Goal: Information Seeking & Learning: Get advice/opinions

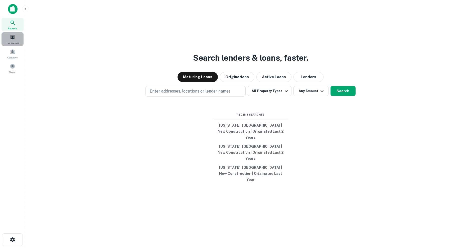
click at [12, 40] on span at bounding box center [13, 37] width 6 height 6
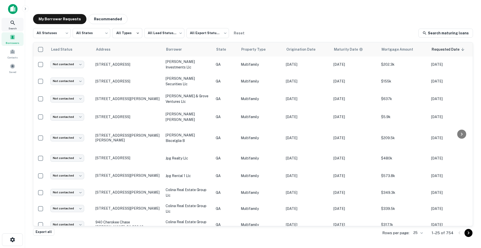
click at [12, 23] on icon at bounding box center [13, 23] width 6 height 6
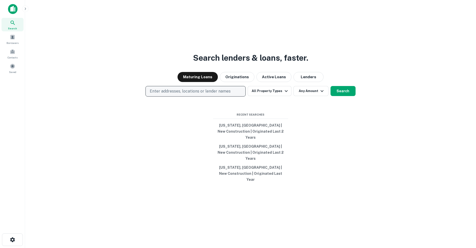
click at [170, 96] on button "Enter addresses, locations or lender names" at bounding box center [196, 91] width 100 height 11
type input "****"
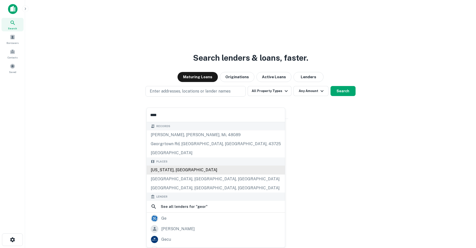
click at [183, 171] on div "Georgia, USA" at bounding box center [216, 169] width 138 height 9
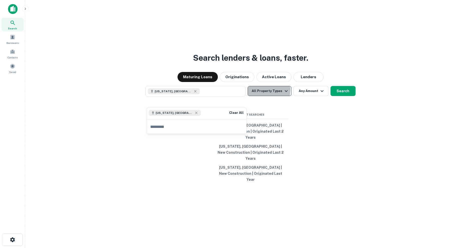
click at [269, 96] on button "All Property Types" at bounding box center [270, 91] width 44 height 10
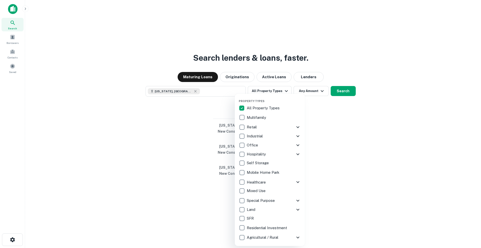
click at [261, 119] on p "Multifamily" at bounding box center [257, 118] width 20 height 6
click at [333, 101] on div at bounding box center [240, 124] width 481 height 248
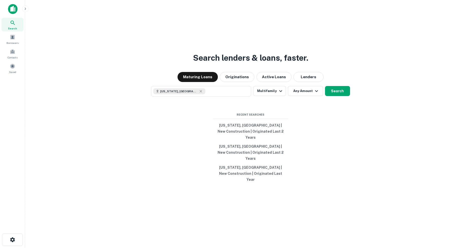
click at [333, 96] on button "Search" at bounding box center [337, 91] width 25 height 10
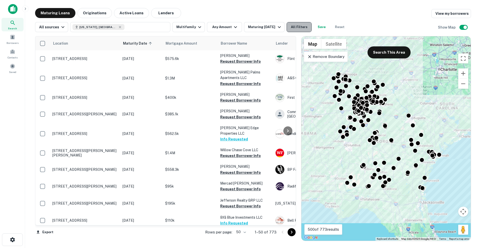
click at [300, 28] on button "All Filters" at bounding box center [299, 27] width 25 height 10
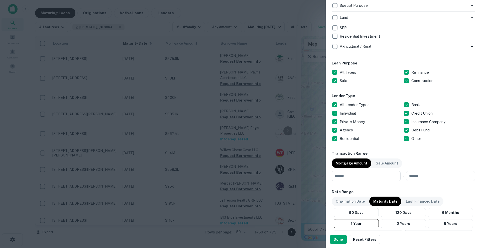
scroll to position [226, 0]
click at [340, 239] on button "Done" at bounding box center [338, 239] width 17 height 9
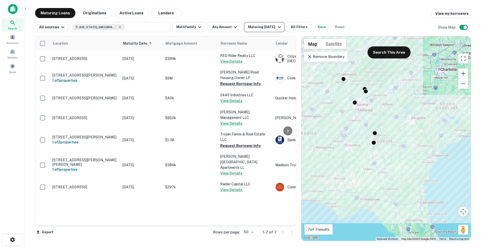
click at [262, 24] on div "Maturing In 1 Year" at bounding box center [265, 27] width 34 height 6
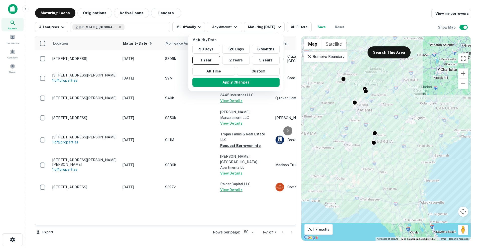
click at [95, 12] on div at bounding box center [240, 124] width 481 height 248
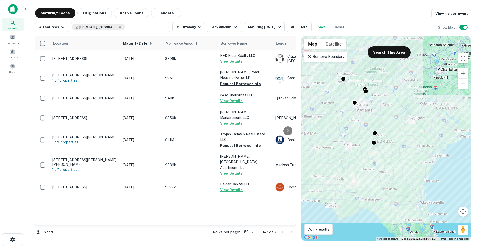
click at [95, 12] on button "Originations" at bounding box center [94, 13] width 35 height 10
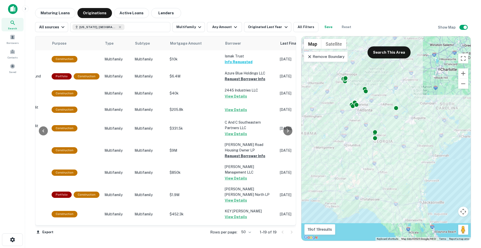
scroll to position [0, 139]
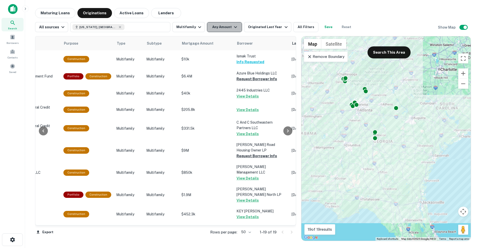
click at [215, 30] on button "Any Amount" at bounding box center [224, 27] width 35 height 10
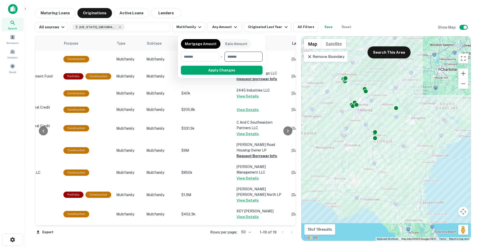
click at [234, 58] on input "number" at bounding box center [242, 57] width 35 height 10
type input "********"
click at [239, 74] on button "Apply Changes" at bounding box center [231, 70] width 64 height 9
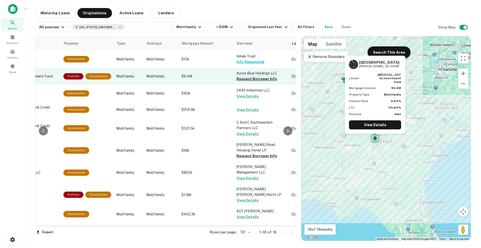
click at [267, 78] on button "Request Borrower Info" at bounding box center [257, 79] width 41 height 6
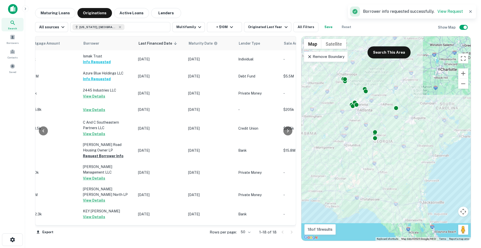
scroll to position [0, 279]
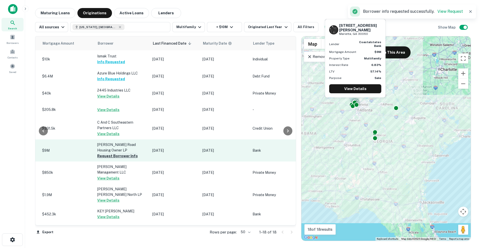
click at [125, 157] on button "Request Borrower Info" at bounding box center [117, 156] width 41 height 6
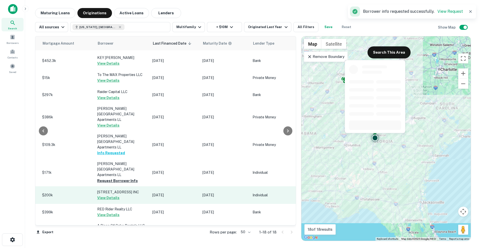
scroll to position [166, 279]
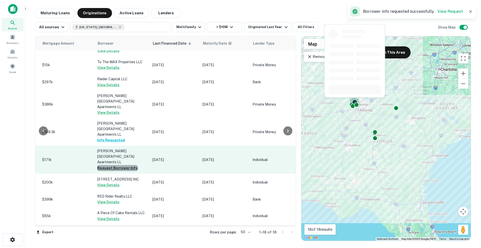
click at [125, 165] on button "Request Borrower Info" at bounding box center [117, 168] width 41 height 6
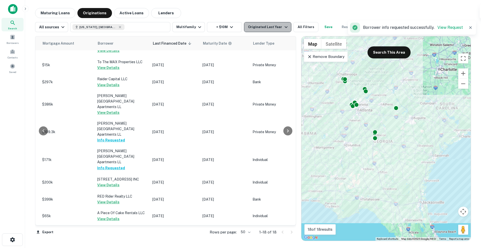
click at [273, 31] on button "Originated Last Year" at bounding box center [267, 27] width 47 height 10
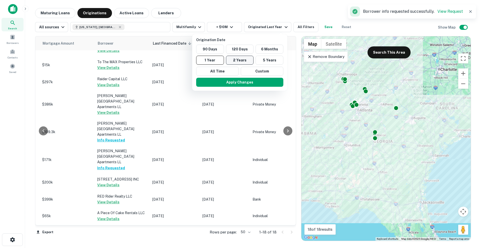
click at [247, 60] on button "2 Years" at bounding box center [240, 60] width 28 height 9
click at [253, 82] on button "Apply Changes" at bounding box center [244, 82] width 87 height 9
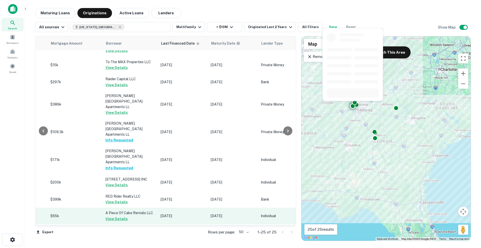
scroll to position [288, 270]
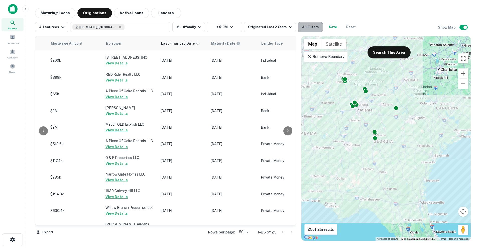
click at [312, 31] on button "All Filters" at bounding box center [310, 27] width 25 height 10
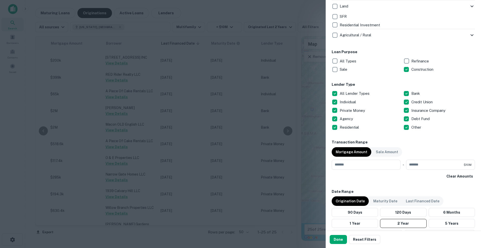
scroll to position [251, 0]
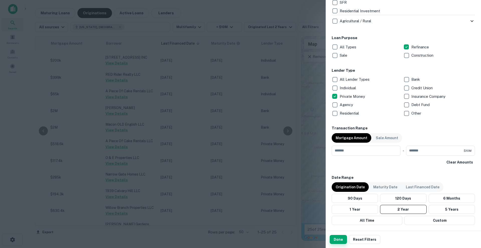
click at [341, 237] on button "Done" at bounding box center [338, 239] width 17 height 9
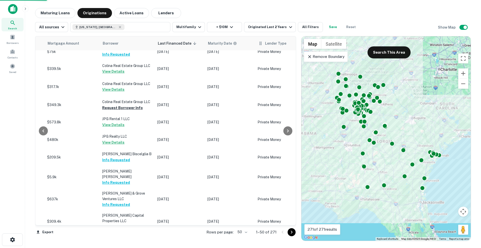
scroll to position [257, 270]
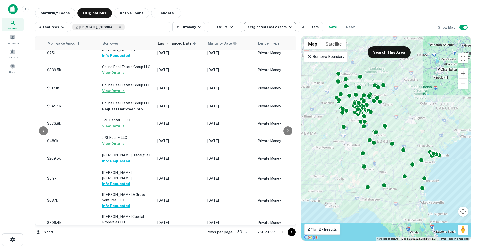
click at [280, 26] on div "Originated Last 2 Years" at bounding box center [270, 27] width 45 height 6
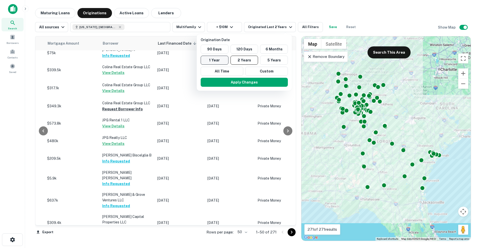
click at [220, 59] on button "1 Year" at bounding box center [215, 60] width 28 height 9
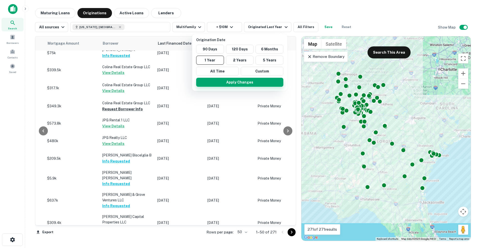
click at [257, 83] on button "Apply Changes" at bounding box center [239, 82] width 87 height 9
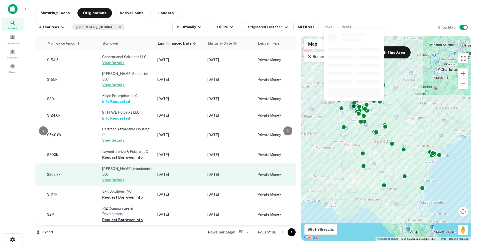
scroll to position [470, 270]
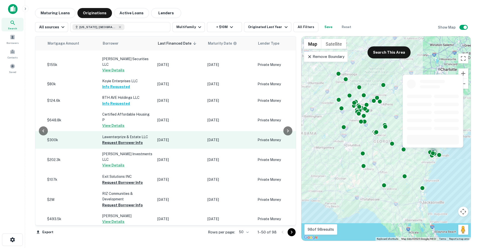
click at [138, 131] on td "Lawenterprize & Estate LLC Request Borrower Info" at bounding box center [127, 140] width 55 height 18
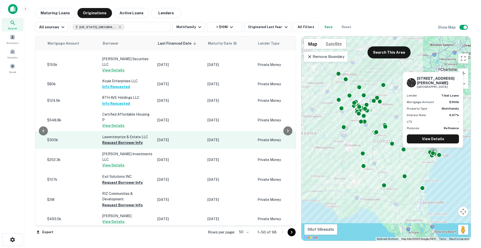
click at [128, 140] on button "Request Borrower Info" at bounding box center [122, 143] width 41 height 6
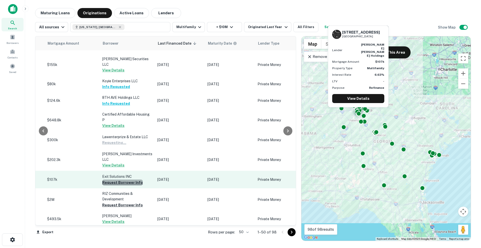
click at [128, 179] on button "Request Borrower Info" at bounding box center [122, 182] width 41 height 6
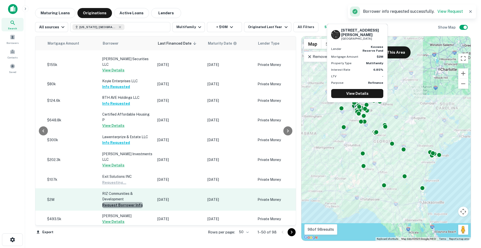
click at [126, 202] on button "Request Borrower Info" at bounding box center [122, 205] width 41 height 6
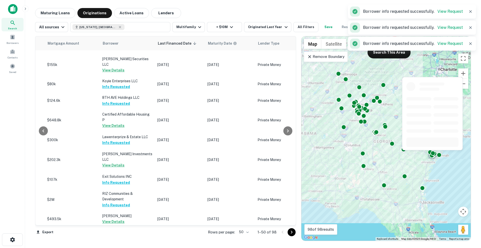
scroll to position [595, 270]
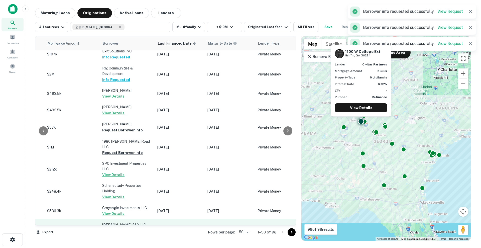
click at [131, 228] on button "Request Borrower Info" at bounding box center [122, 231] width 41 height 6
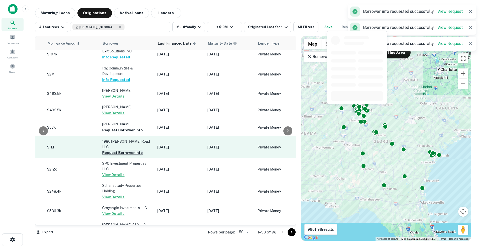
click at [124, 150] on button "Request Borrower Info" at bounding box center [122, 153] width 41 height 6
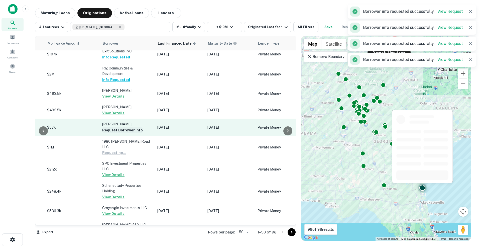
click at [122, 127] on button "Request Borrower Info" at bounding box center [122, 130] width 41 height 6
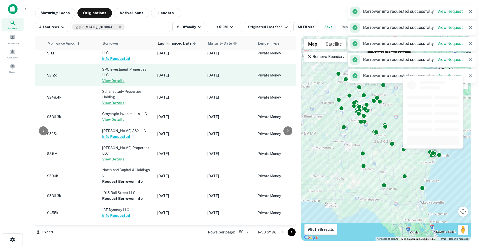
scroll to position [740, 270]
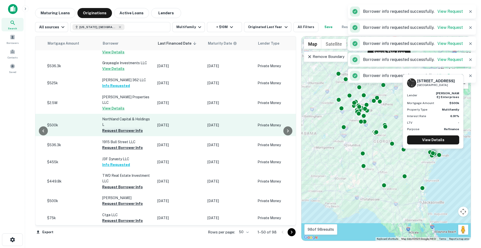
click at [132, 128] on button "Request Borrower Info" at bounding box center [122, 131] width 41 height 6
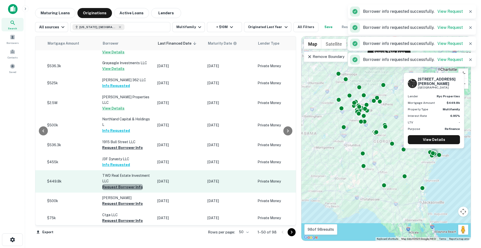
click at [128, 184] on button "Request Borrower Info" at bounding box center [122, 187] width 41 height 6
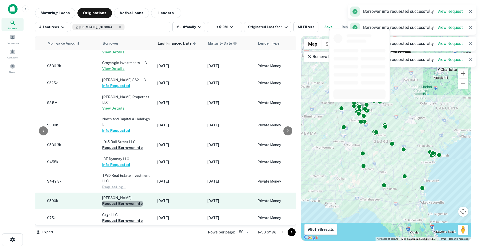
click at [130, 200] on button "Request Borrower Info" at bounding box center [122, 203] width 41 height 6
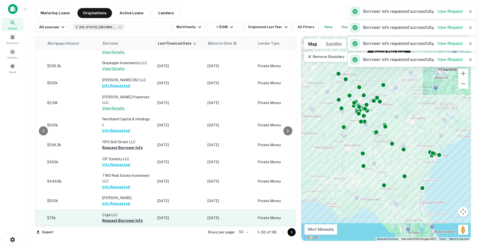
click at [130, 218] on button "Request Borrower Info" at bounding box center [122, 221] width 41 height 6
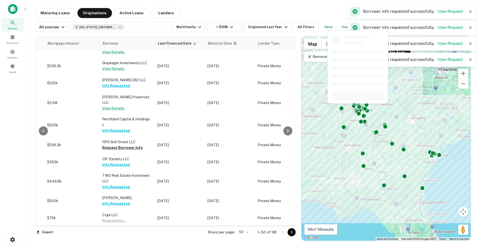
click at [129, 235] on button "Request Borrower Info" at bounding box center [122, 238] width 41 height 6
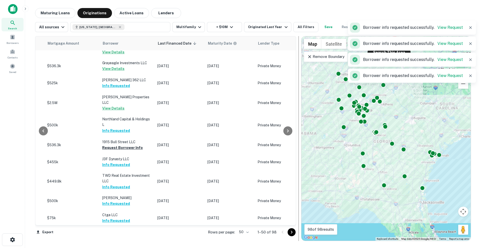
click at [296, 228] on div at bounding box center [298, 138] width 5 height 205
click at [292, 231] on icon "Go to next page" at bounding box center [292, 232] width 6 height 6
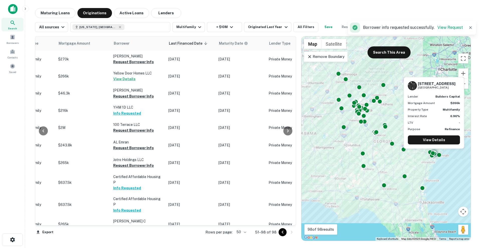
scroll to position [0, 237]
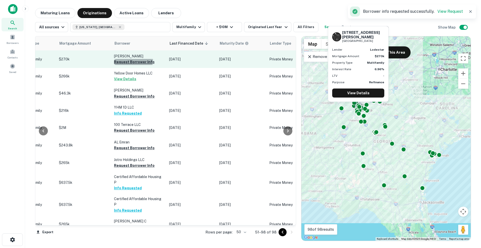
click at [133, 60] on button "Request Borrower Info" at bounding box center [134, 62] width 41 height 6
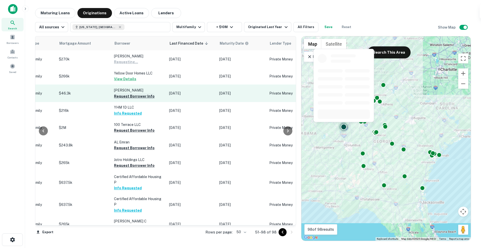
click at [134, 97] on button "Request Borrower Info" at bounding box center [134, 96] width 41 height 6
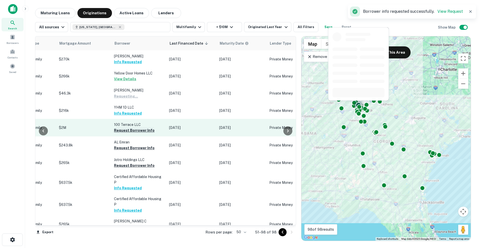
click at [132, 131] on button "Request Borrower Info" at bounding box center [134, 130] width 41 height 6
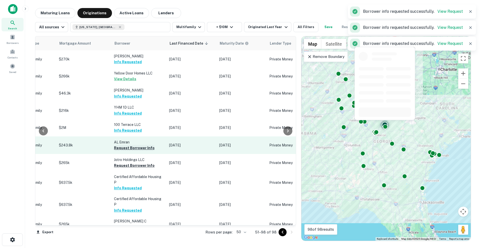
click at [132, 146] on button "Request Borrower Info" at bounding box center [134, 148] width 41 height 6
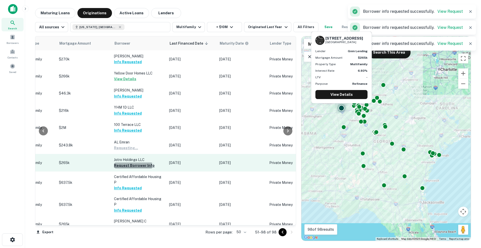
click at [132, 165] on button "Request Borrower Info" at bounding box center [134, 165] width 41 height 6
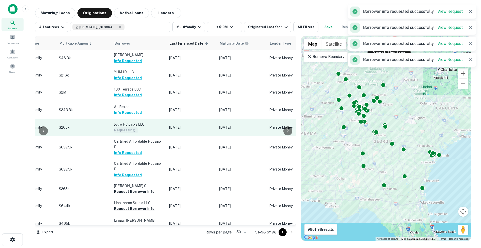
scroll to position [42, 237]
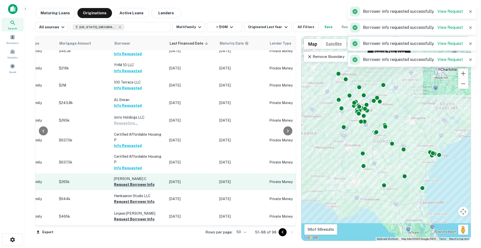
click at [134, 181] on button "Request Borrower Info" at bounding box center [134, 184] width 41 height 6
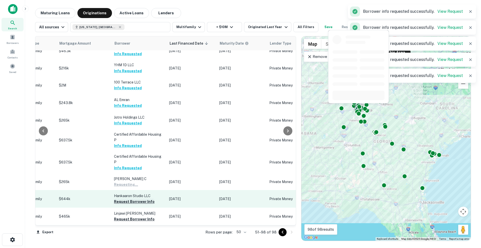
click at [134, 198] on button "Request Borrower Info" at bounding box center [134, 201] width 41 height 6
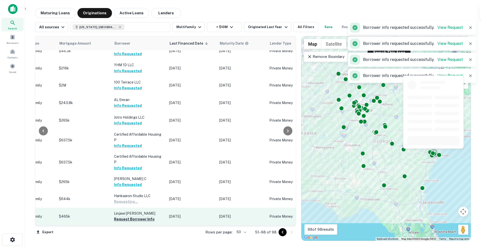
click at [132, 216] on button "Request Borrower Info" at bounding box center [134, 219] width 41 height 6
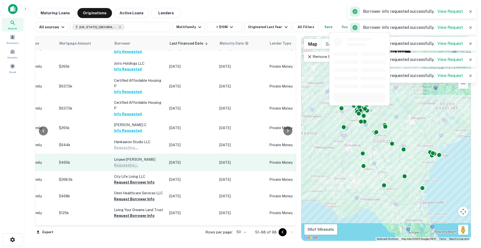
scroll to position [97, 237]
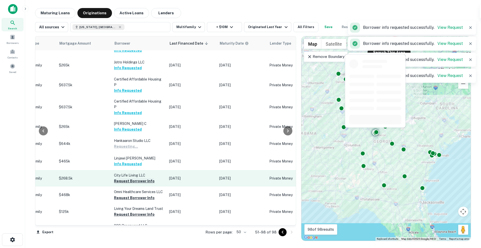
click at [134, 178] on button "Request Borrower Info" at bounding box center [134, 181] width 41 height 6
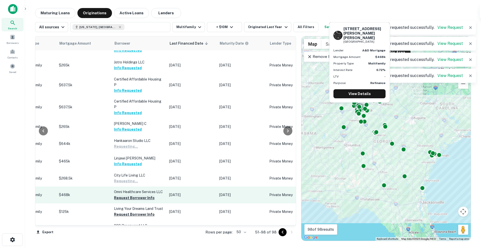
click at [135, 195] on button "Request Borrower Info" at bounding box center [134, 198] width 41 height 6
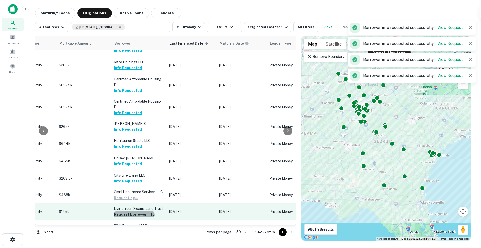
click at [134, 211] on button "Request Borrower Info" at bounding box center [134, 214] width 41 height 6
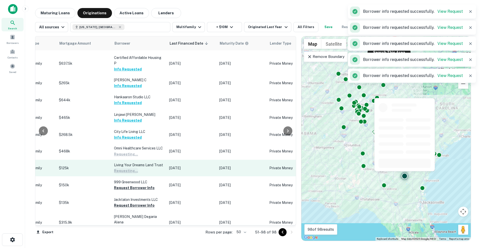
scroll to position [143, 237]
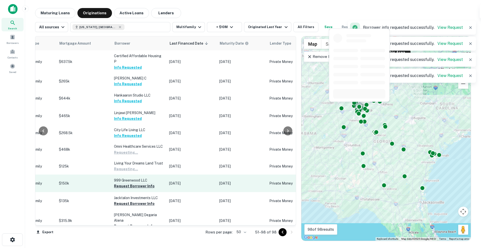
click at [134, 183] on button "Request Borrower Info" at bounding box center [134, 186] width 41 height 6
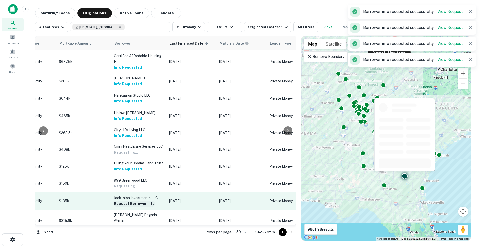
click at [134, 200] on button "Request Borrower Info" at bounding box center [134, 203] width 41 height 6
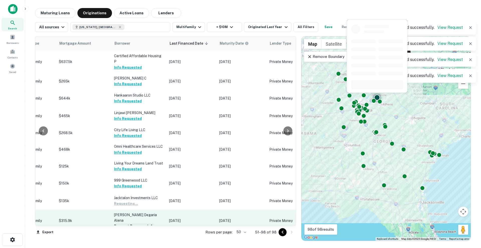
click at [132, 223] on button "Request Borrower Info" at bounding box center [134, 226] width 41 height 6
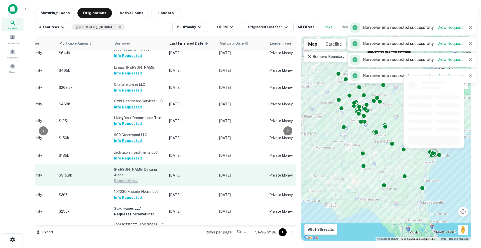
scroll to position [189, 237]
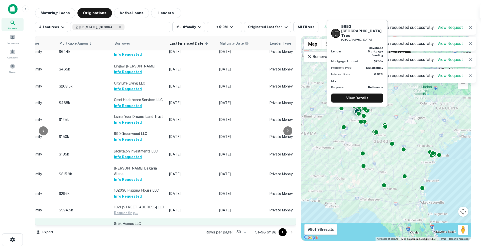
click at [131, 227] on button "Request Borrower Info" at bounding box center [134, 230] width 41 height 6
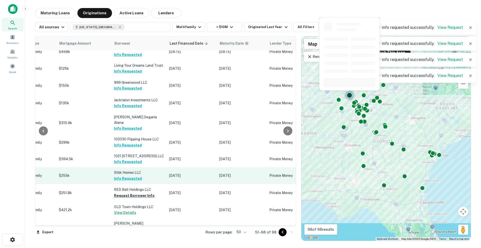
scroll to position [242, 237]
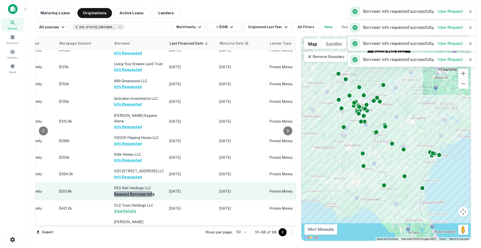
click at [132, 191] on button "Request Borrower Info" at bounding box center [134, 194] width 41 height 6
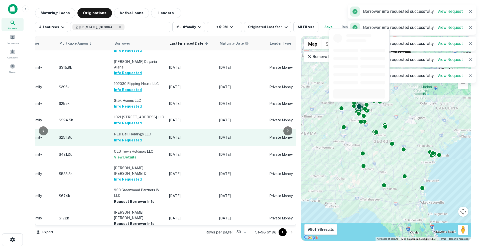
scroll to position [297, 237]
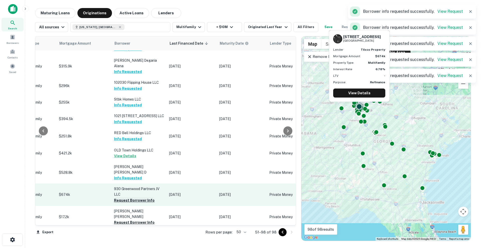
drag, startPoint x: 132, startPoint y: 179, endPoint x: 124, endPoint y: 177, distance: 7.6
click at [124, 197] on button "Request Borrower Info" at bounding box center [134, 200] width 41 height 6
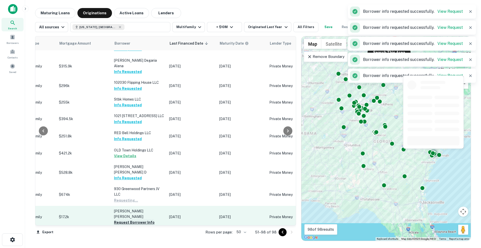
click at [124, 219] on button "Request Borrower Info" at bounding box center [134, 222] width 41 height 6
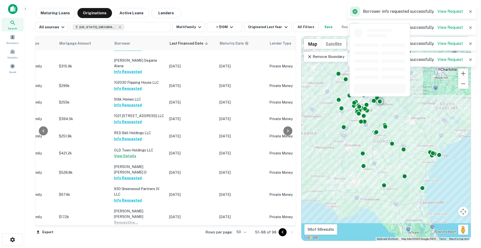
click at [125, 241] on button "Request Borrower Info" at bounding box center [134, 244] width 41 height 6
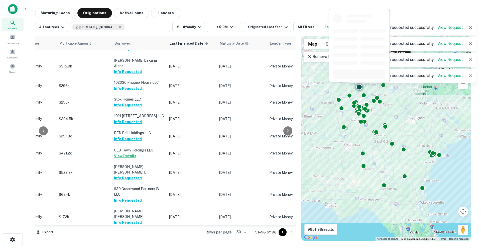
scroll to position [347, 237]
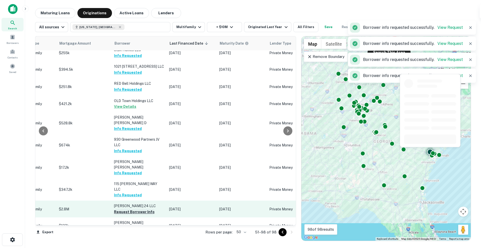
click at [129, 209] on button "Request Borrower Info" at bounding box center [134, 212] width 41 height 6
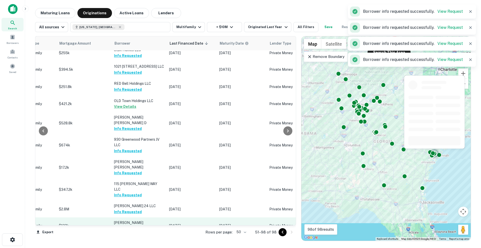
click at [128, 225] on button "Request Borrower Info" at bounding box center [134, 228] width 41 height 6
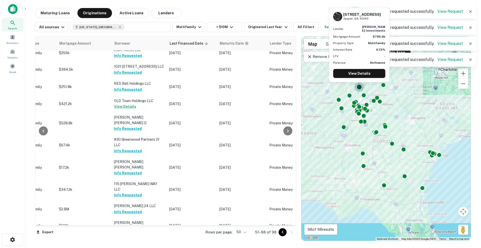
click at [126, 242] on button "Request Borrower Info" at bounding box center [134, 245] width 41 height 6
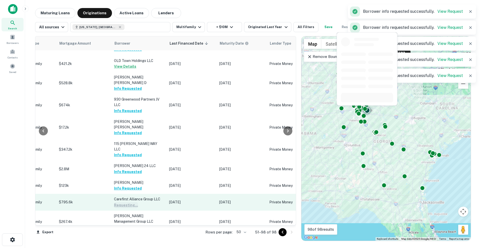
scroll to position [387, 237]
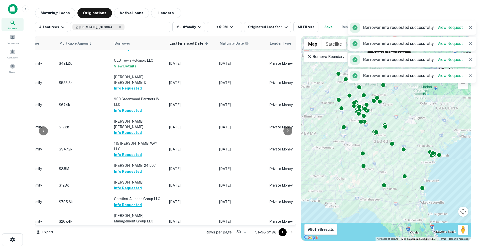
click at [126, 241] on button "Request Borrower Info" at bounding box center [134, 244] width 41 height 6
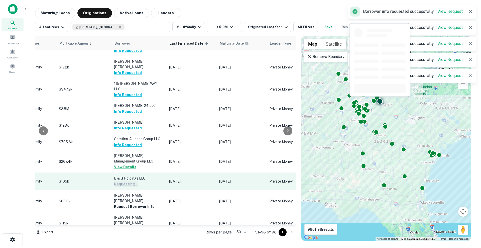
scroll to position [447, 237]
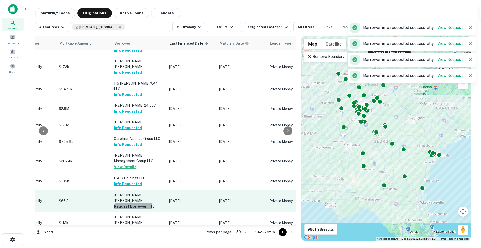
click at [132, 203] on button "Request Borrower Info" at bounding box center [134, 206] width 41 height 6
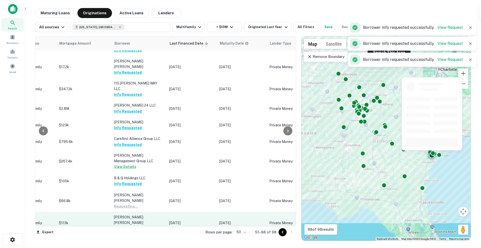
click at [132, 226] on button "Request Borrower Info" at bounding box center [134, 229] width 41 height 6
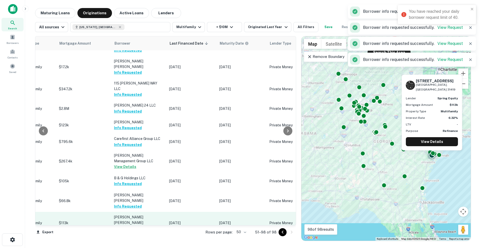
click at [132, 226] on button "Request Borrower Info" at bounding box center [134, 229] width 41 height 6
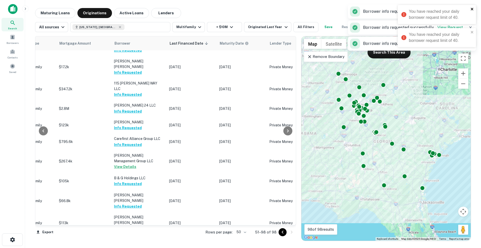
click at [471, 8] on icon "close" at bounding box center [473, 9] width 4 height 4
click at [472, 33] on icon "close" at bounding box center [473, 32] width 4 height 4
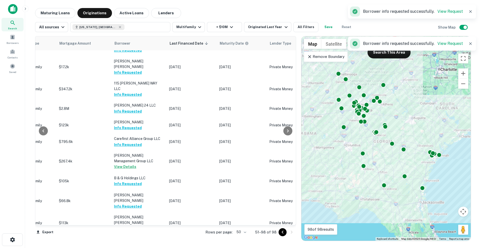
click at [469, 10] on div "You have reached your daily borrower request limit of 40." at bounding box center [437, 16] width 80 height 25
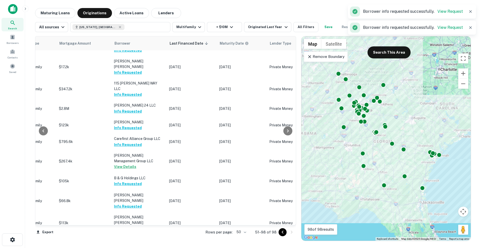
click at [469, 11] on icon "button" at bounding box center [470, 11] width 5 height 5
click at [469, 12] on icon "button" at bounding box center [470, 11] width 5 height 5
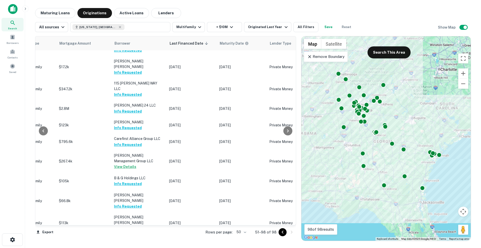
click at [15, 6] on img at bounding box center [13, 9] width 10 height 10
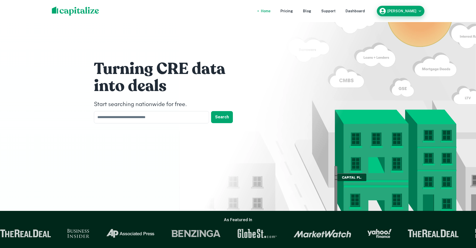
click at [405, 14] on div "Dylan Tomao" at bounding box center [401, 11] width 44 height 8
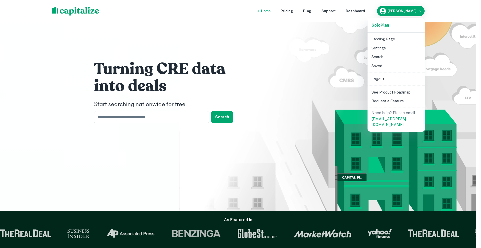
click at [391, 82] on li "Logout" at bounding box center [397, 78] width 54 height 9
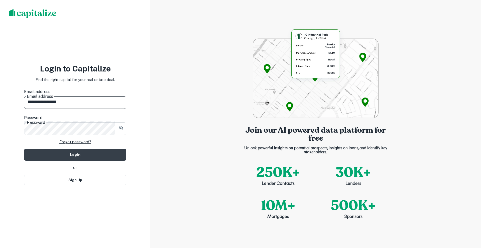
click at [102, 104] on input "**********" at bounding box center [75, 102] width 102 height 14
type input "**********"
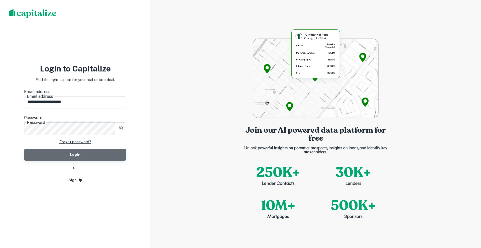
click at [95, 149] on button "Login" at bounding box center [75, 155] width 102 height 12
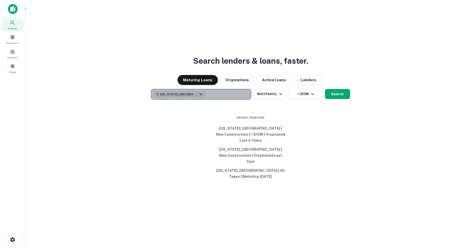
click at [199, 96] on icon "button" at bounding box center [201, 94] width 4 height 4
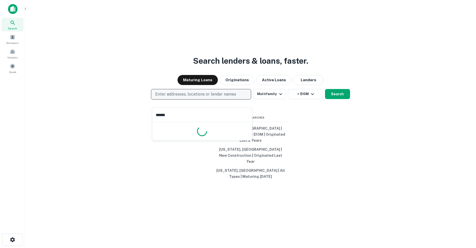
type input "*******"
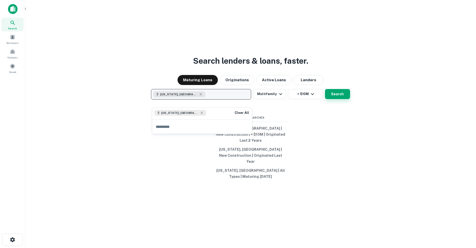
click at [339, 97] on button "Search" at bounding box center [337, 94] width 25 height 10
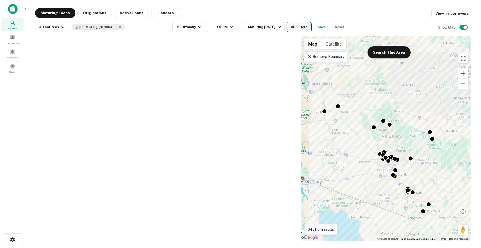
click at [288, 25] on button "All Filters" at bounding box center [299, 27] width 25 height 10
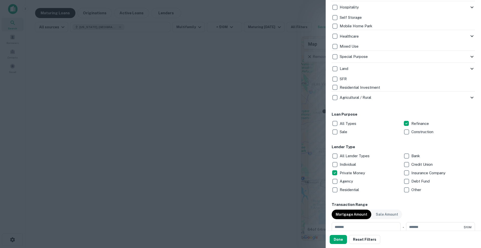
scroll to position [177, 0]
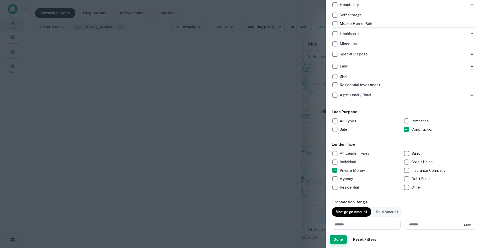
click at [336, 241] on button "Done" at bounding box center [338, 239] width 17 height 9
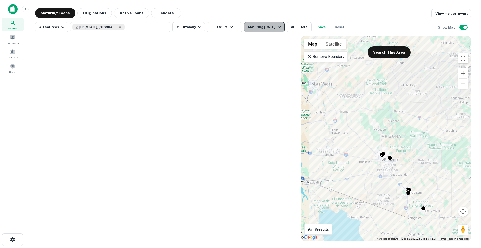
click at [264, 27] on div "Maturing In 1 Year" at bounding box center [265, 27] width 34 height 6
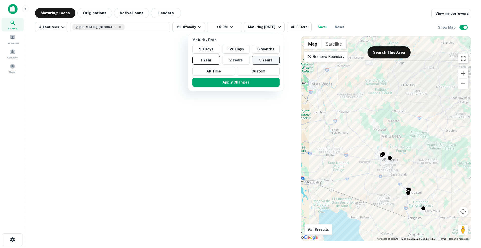
click at [257, 59] on button "5 Years" at bounding box center [266, 60] width 28 height 9
click at [235, 79] on button "Apply Changes" at bounding box center [238, 82] width 87 height 9
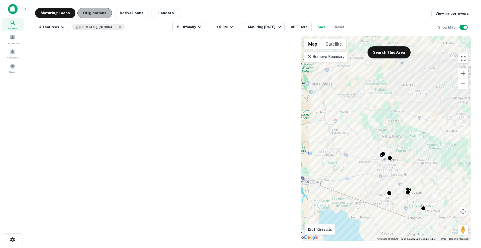
click at [99, 14] on button "Originations" at bounding box center [94, 13] width 35 height 10
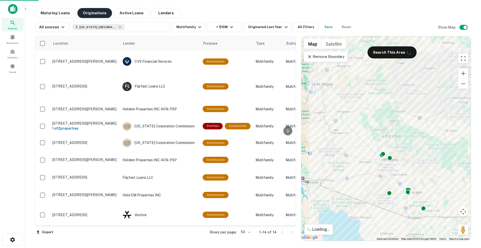
scroll to position [85, 0]
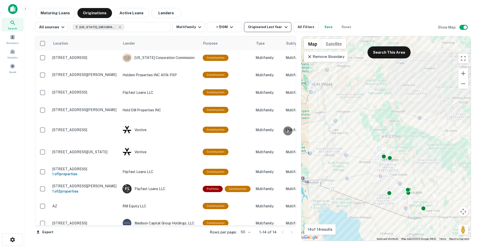
click at [251, 27] on div "Originated Last Year" at bounding box center [268, 27] width 41 height 6
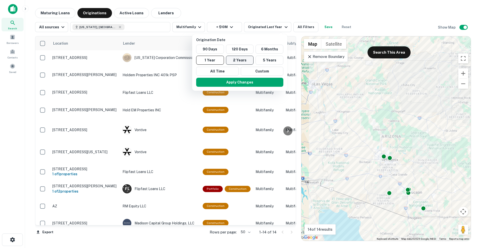
click at [243, 56] on button "2 Years" at bounding box center [240, 60] width 28 height 9
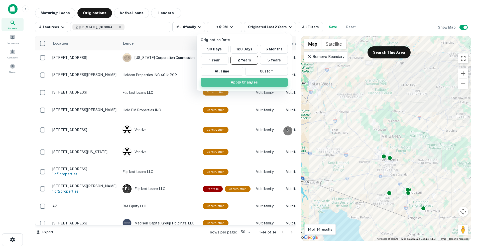
click at [246, 81] on button "Apply Changes" at bounding box center [244, 82] width 87 height 9
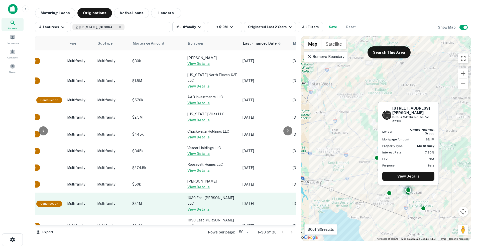
scroll to position [0, 188]
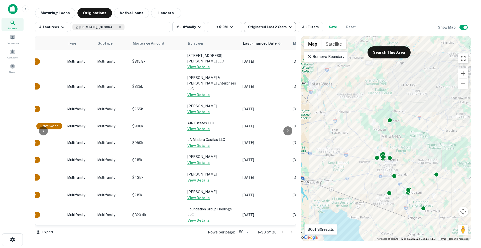
click at [260, 27] on div "Originated Last 2 Years" at bounding box center [270, 27] width 45 height 6
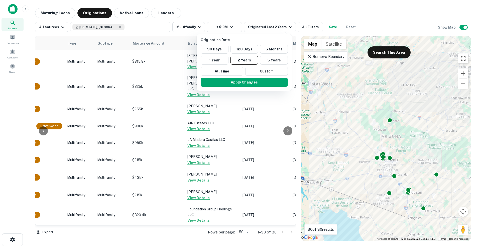
click at [252, 14] on div at bounding box center [240, 124] width 481 height 248
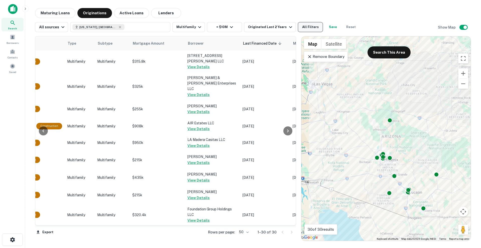
click at [298, 24] on button "All Filters" at bounding box center [310, 27] width 25 height 10
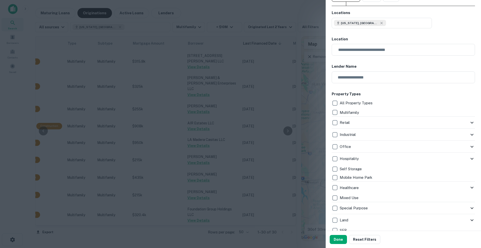
scroll to position [23, 0]
click at [342, 110] on p "Multifamily" at bounding box center [350, 112] width 20 height 6
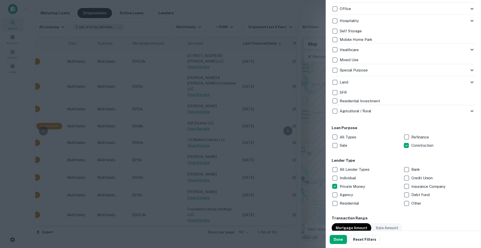
scroll to position [160, 0]
click at [341, 171] on p "All Lender Types" at bounding box center [355, 170] width 31 height 6
click at [342, 233] on div "Done Reset Filters" at bounding box center [403, 239] width 155 height 17
click at [339, 238] on button "Done" at bounding box center [338, 239] width 17 height 9
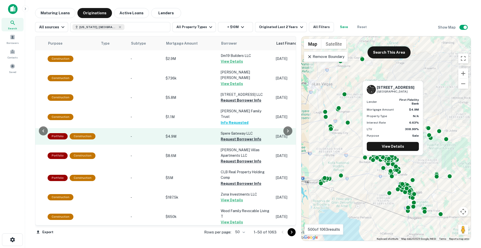
scroll to position [0, 153]
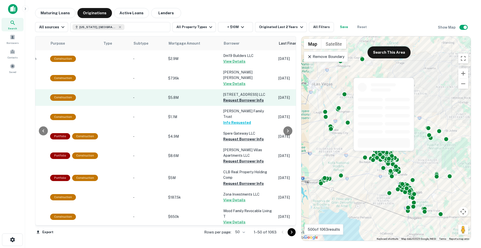
click at [236, 97] on button "Request Borrower Info" at bounding box center [243, 100] width 41 height 6
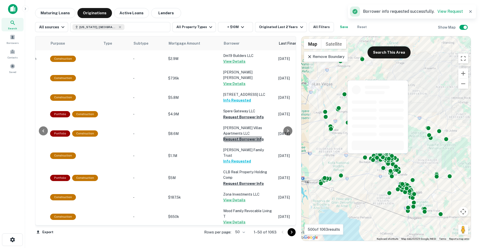
click at [237, 136] on button "Request Borrower Info" at bounding box center [243, 139] width 41 height 6
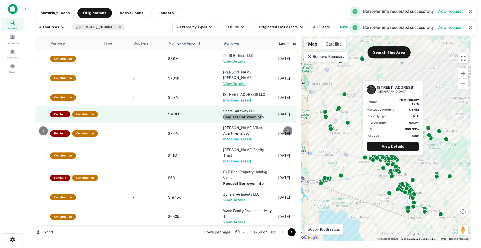
click at [236, 114] on button "Request Borrower Info" at bounding box center [243, 117] width 41 height 6
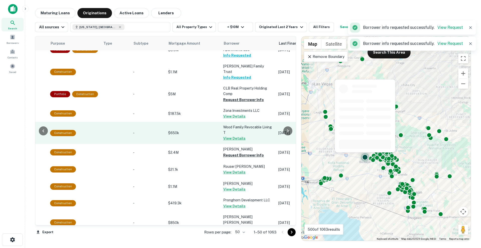
scroll to position [83, 153]
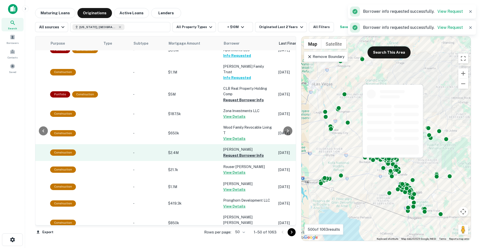
click at [240, 152] on button "Request Borrower Info" at bounding box center [243, 155] width 41 height 6
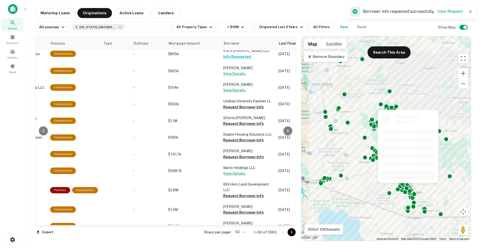
scroll to position [441, 153]
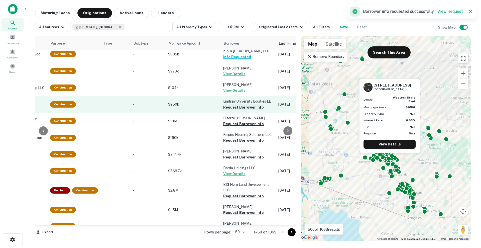
click at [234, 104] on button "Request Borrower Info" at bounding box center [243, 107] width 41 height 6
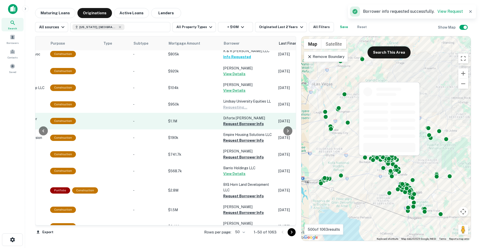
click at [237, 121] on button "Request Borrower Info" at bounding box center [243, 124] width 41 height 6
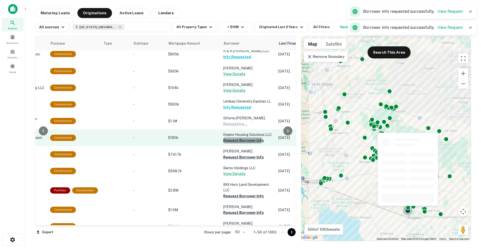
click at [238, 137] on button "Request Borrower Info" at bounding box center [243, 140] width 41 height 6
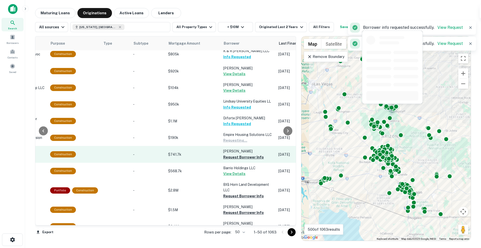
click at [239, 148] on p "Anderssohn Ryan" at bounding box center [248, 151] width 50 height 6
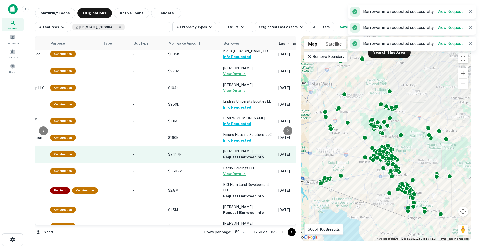
click at [239, 154] on button "Request Borrower Info" at bounding box center [243, 157] width 41 height 6
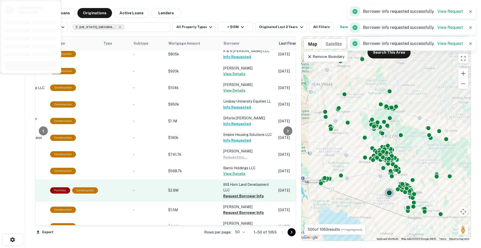
click at [240, 193] on button "Request Borrower Info" at bounding box center [243, 196] width 41 height 6
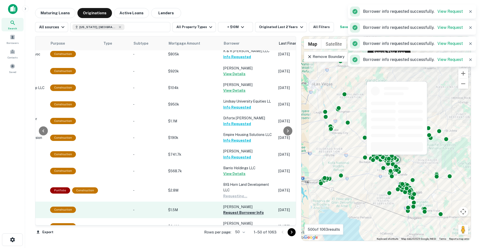
click at [241, 209] on button "Request Borrower Info" at bounding box center [243, 212] width 41 height 6
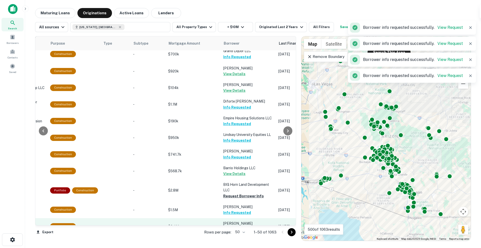
click at [242, 226] on button "Request Borrower Info" at bounding box center [243, 229] width 41 height 6
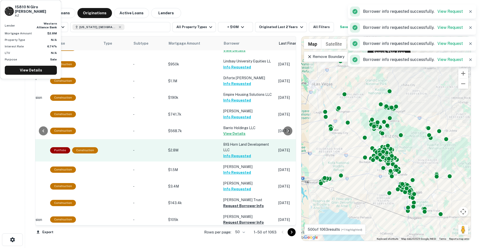
scroll to position [489, 153]
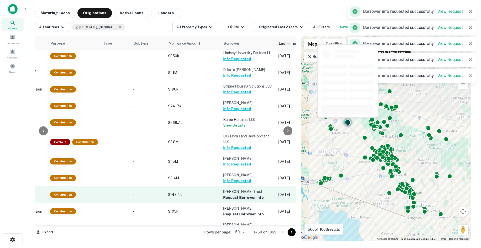
click at [248, 194] on button "Request Borrower Info" at bounding box center [243, 197] width 41 height 6
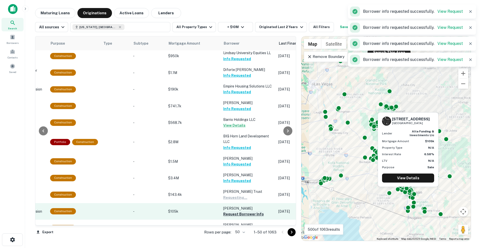
click at [247, 211] on button "Request Borrower Info" at bounding box center [243, 214] width 41 height 6
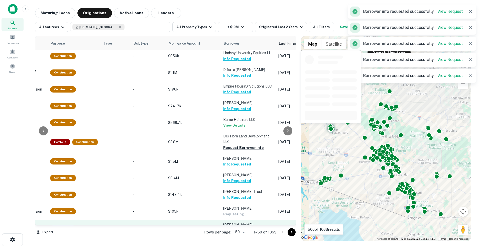
click at [243, 228] on button "Request Borrower Info" at bounding box center [243, 231] width 41 height 6
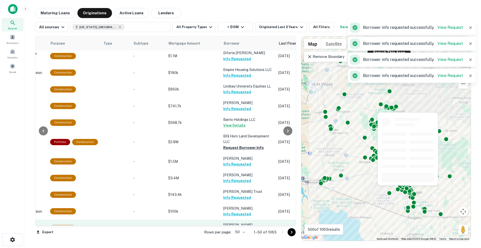
scroll to position [553, 153]
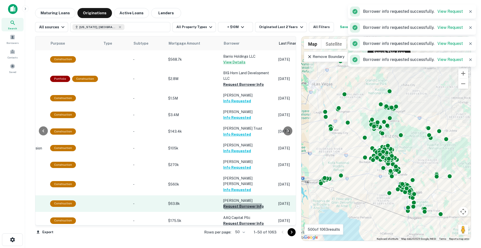
click at [238, 203] on button "Request Borrower Info" at bounding box center [243, 206] width 41 height 6
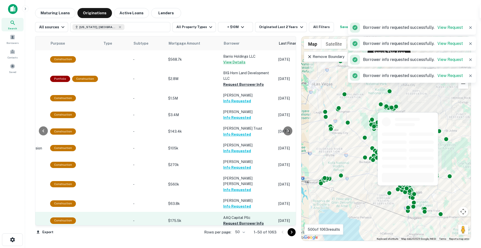
click at [237, 220] on button "Request Borrower Info" at bounding box center [243, 223] width 41 height 6
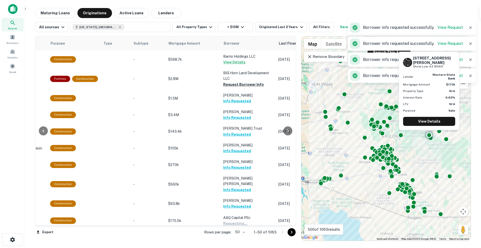
click at [237, 238] on button "Request Borrower Info" at bounding box center [243, 241] width 41 height 6
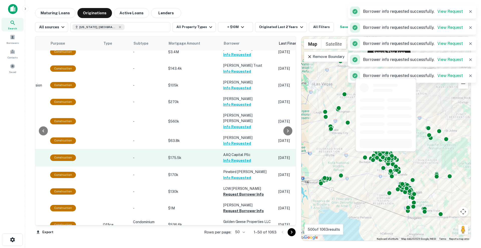
scroll to position [615, 153]
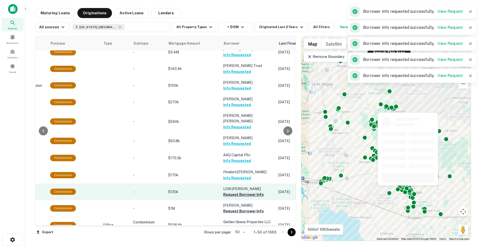
click at [244, 191] on button "Request Borrower Info" at bounding box center [243, 194] width 41 height 6
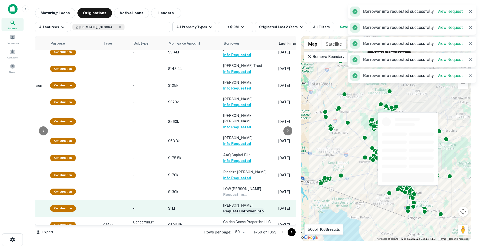
click at [245, 208] on button "Request Borrower Info" at bounding box center [243, 211] width 41 height 6
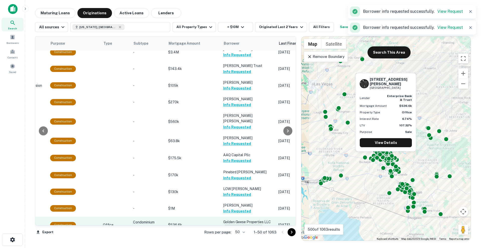
click at [244, 225] on button "Request Borrower Info" at bounding box center [243, 228] width 41 height 6
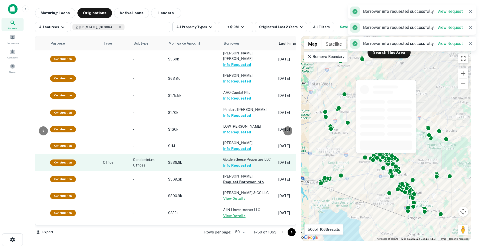
scroll to position [678, 153]
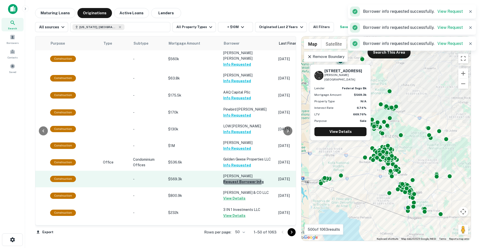
click at [239, 179] on button "Request Borrower Info" at bounding box center [243, 182] width 41 height 6
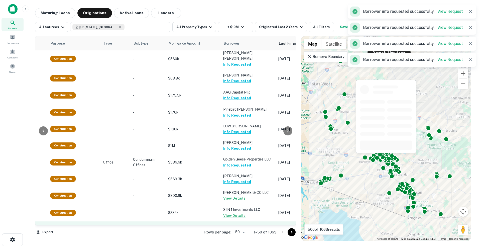
click at [241, 230] on button "Request Borrower Info" at bounding box center [243, 233] width 41 height 6
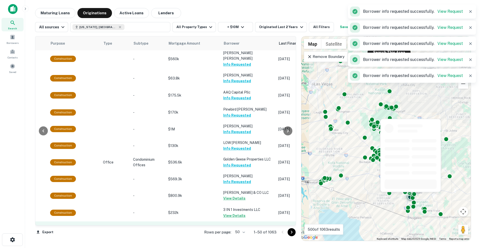
scroll to position [688, 153]
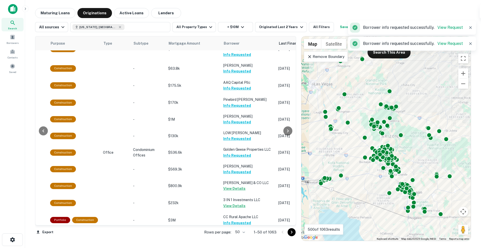
click at [292, 229] on icon "Go to next page" at bounding box center [292, 232] width 6 height 6
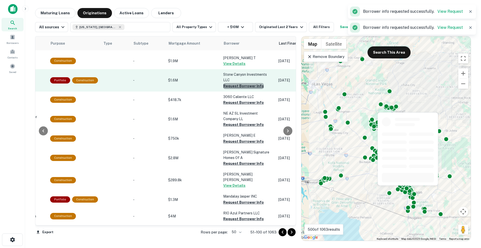
click at [242, 83] on button "Request Borrower Info" at bounding box center [243, 86] width 41 height 6
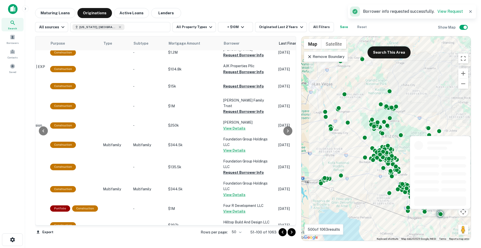
scroll to position [0, 153]
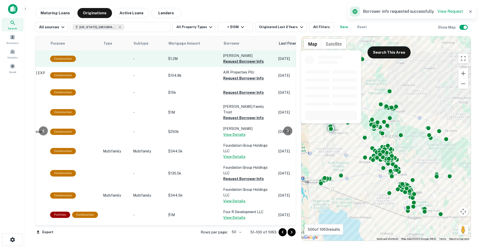
click at [241, 61] on button "Request Borrower Info" at bounding box center [243, 61] width 41 height 6
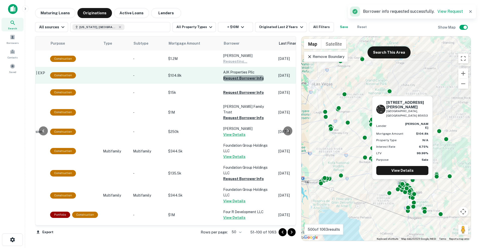
click at [243, 79] on button "Request Borrower Info" at bounding box center [243, 78] width 41 height 6
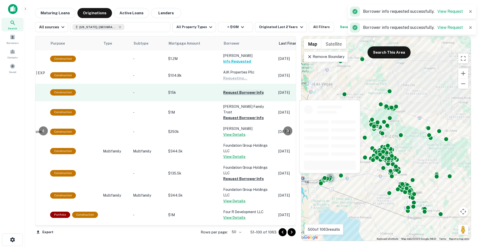
click at [244, 91] on button "Request Borrower Info" at bounding box center [243, 92] width 41 height 6
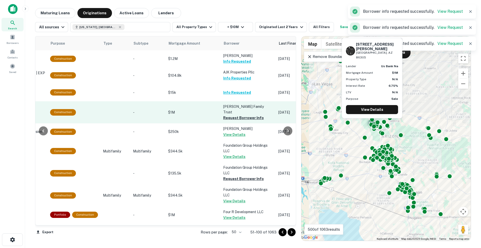
click at [242, 102] on td "Steven C Landreth Family Trust Request Borrower Info" at bounding box center [248, 112] width 55 height 22
click at [242, 114] on p "Steven C Landreth Family Trust" at bounding box center [248, 109] width 50 height 11
click at [244, 117] on button "Request Borrower Info" at bounding box center [243, 118] width 41 height 6
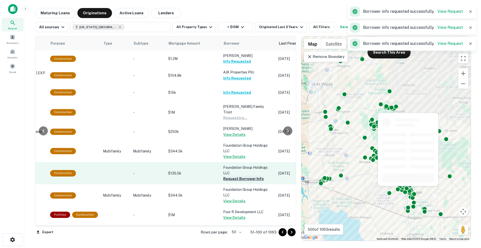
click at [238, 178] on button "Request Borrower Info" at bounding box center [243, 179] width 41 height 6
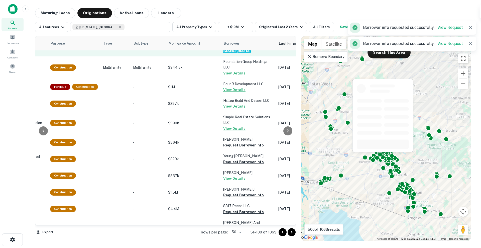
scroll to position [128, 153]
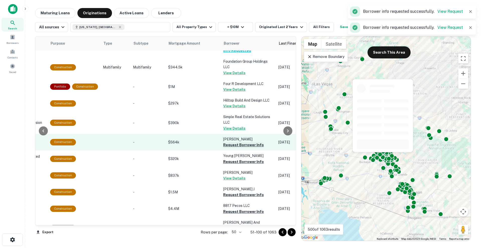
click at [237, 148] on button "Request Borrower Info" at bounding box center [243, 145] width 41 height 6
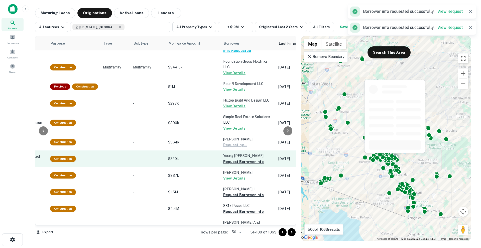
click at [239, 158] on p "Young James LEE" at bounding box center [248, 156] width 50 height 6
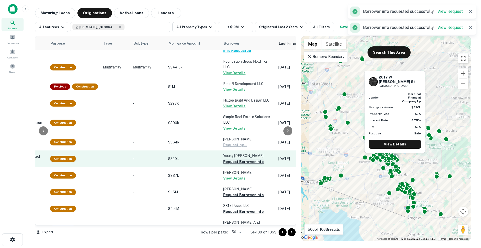
click at [239, 165] on button "Request Borrower Info" at bounding box center [243, 162] width 41 height 6
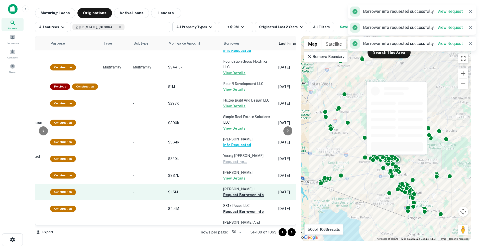
click at [240, 197] on button "Request Borrower Info" at bounding box center [243, 195] width 41 height 6
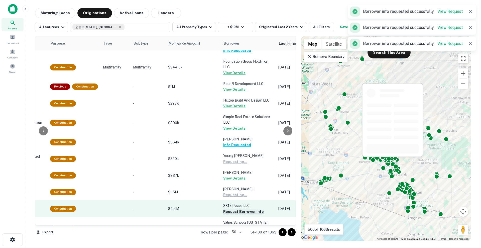
click at [240, 211] on button "Request Borrower Info" at bounding box center [243, 211] width 41 height 6
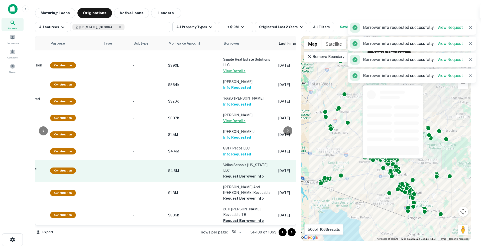
scroll to position [187, 153]
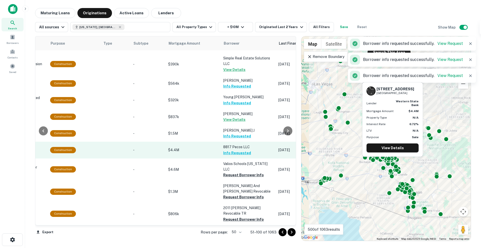
click at [237, 156] on button "Info Requested" at bounding box center [237, 153] width 28 height 6
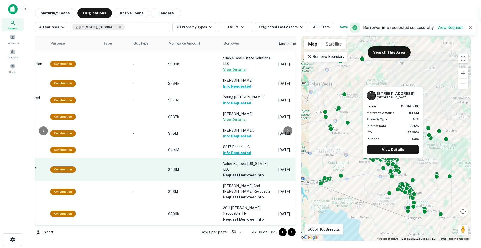
click at [235, 174] on button "Request Borrower Info" at bounding box center [243, 175] width 41 height 6
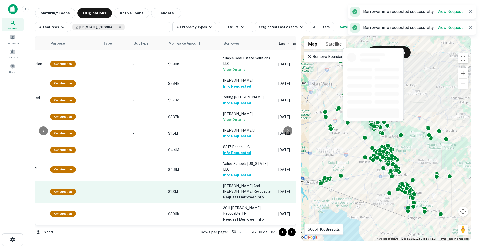
click at [237, 194] on button "Request Borrower Info" at bounding box center [243, 197] width 41 height 6
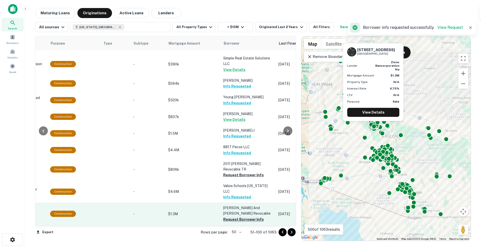
click at [234, 216] on button "Request Borrower Info" at bounding box center [243, 219] width 41 height 6
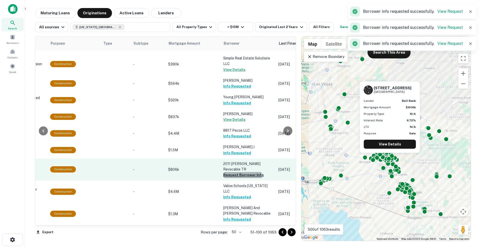
click at [236, 178] on button "Request Borrower Info" at bounding box center [243, 175] width 41 height 6
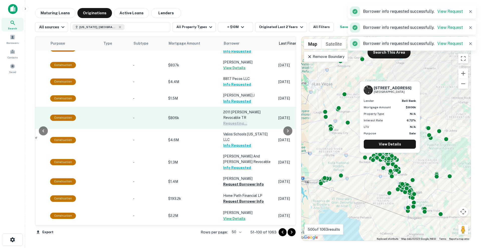
scroll to position [242, 153]
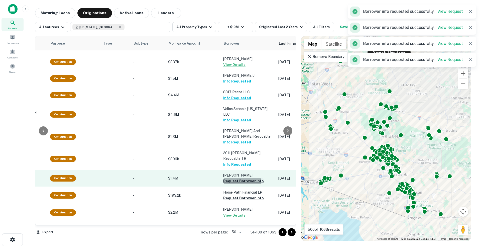
click at [237, 178] on button "Request Borrower Info" at bounding box center [243, 181] width 41 height 6
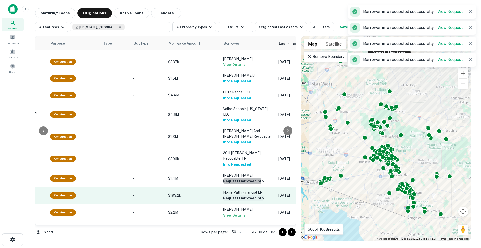
click at [238, 198] on button "Request Borrower Info" at bounding box center [243, 198] width 41 height 6
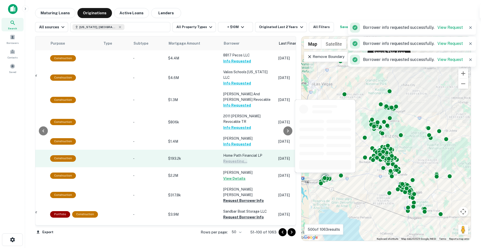
scroll to position [279, 153]
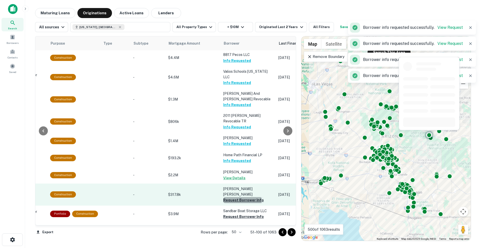
click at [238, 197] on button "Request Borrower Info" at bounding box center [243, 200] width 41 height 6
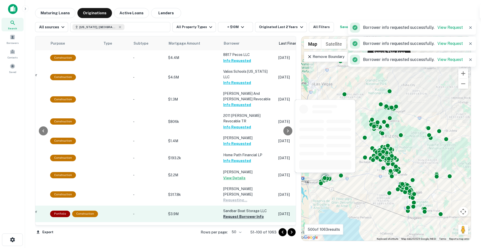
click at [240, 214] on button "Request Borrower Info" at bounding box center [243, 217] width 41 height 6
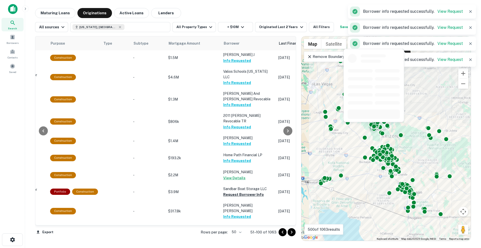
scroll to position [322, 153]
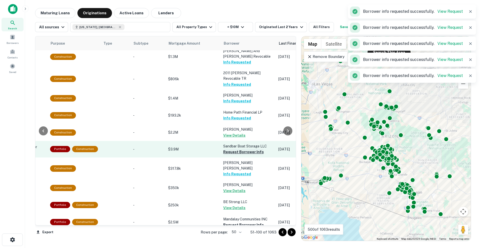
click at [238, 150] on button "Request Borrower Info" at bounding box center [243, 152] width 41 height 6
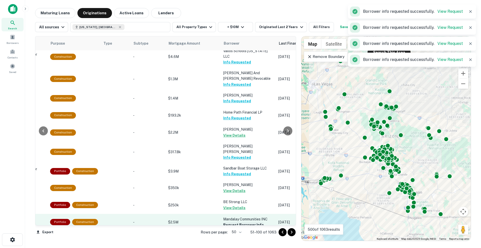
click at [239, 222] on button "Request Borrower Info" at bounding box center [243, 225] width 41 height 6
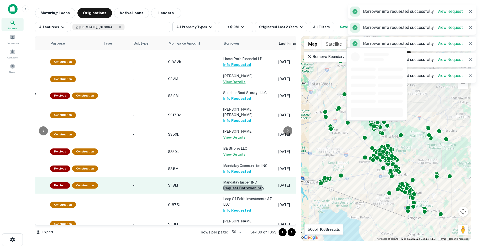
click at [240, 185] on button "Request Borrower Info" at bounding box center [243, 188] width 41 height 6
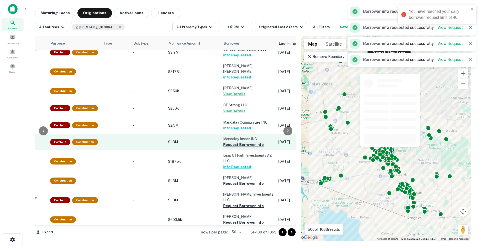
scroll to position [418, 153]
